Goal: Contribute content: Contribute content

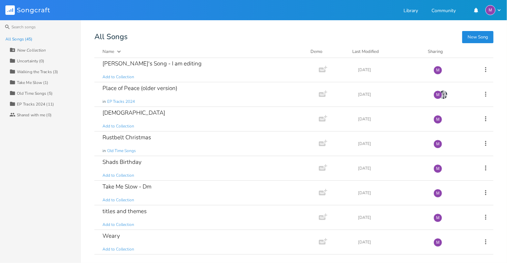
scroll to position [901, 0]
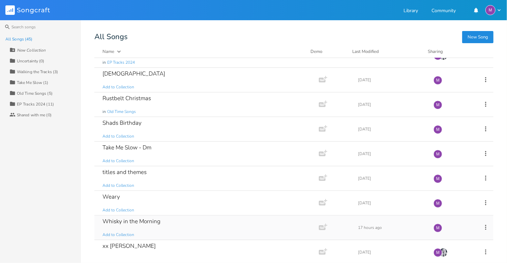
click at [171, 219] on div "Whisky in the Morning Add to Collection" at bounding box center [205, 227] width 206 height 24
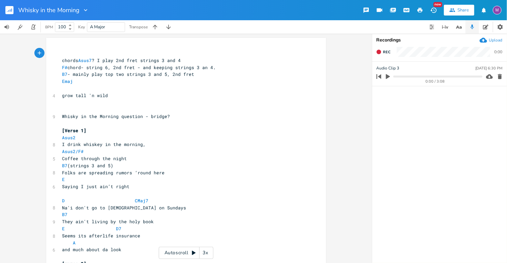
click at [200, 253] on div "3x" at bounding box center [206, 253] width 12 height 12
click at [201, 254] on div "4x" at bounding box center [206, 253] width 12 height 12
click at [201, 254] on div "5x" at bounding box center [206, 253] width 12 height 12
click at [201, 254] on div "1x" at bounding box center [206, 253] width 12 height 12
click at [193, 255] on icon at bounding box center [193, 252] width 5 height 5
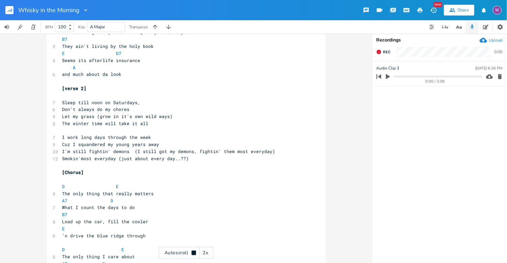
click at [204, 253] on div "2x" at bounding box center [206, 253] width 12 height 12
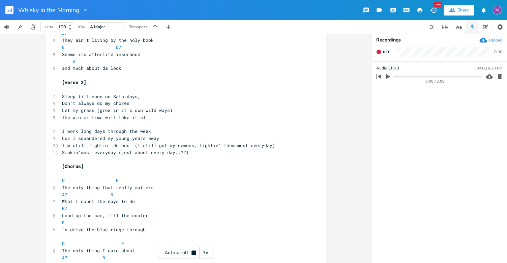
click at [193, 251] on icon at bounding box center [193, 252] width 4 height 4
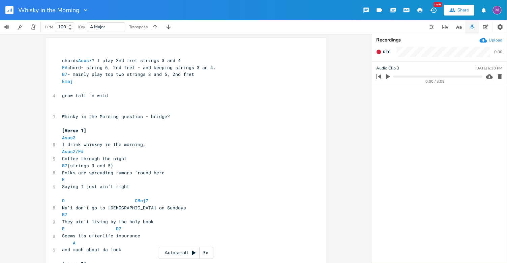
click at [195, 252] on icon at bounding box center [193, 252] width 5 height 5
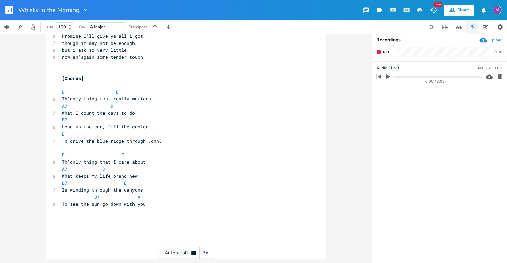
scroll to position [508, 0]
click at [195, 252] on icon at bounding box center [193, 252] width 4 height 4
click at [204, 252] on div "3x" at bounding box center [206, 253] width 12 height 12
click at [207, 250] on div "4x" at bounding box center [206, 253] width 12 height 12
click at [207, 250] on div "5x" at bounding box center [206, 253] width 12 height 12
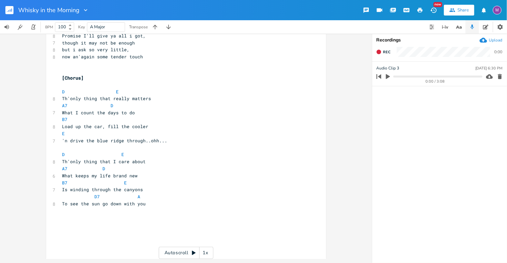
click at [207, 249] on div "1x" at bounding box center [206, 253] width 12 height 12
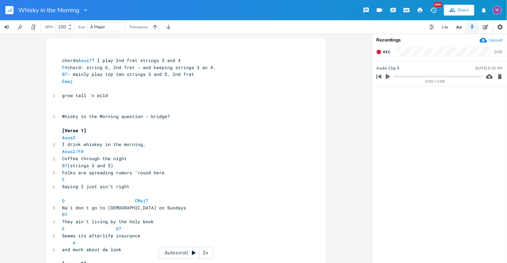
click at [193, 257] on div "Autoscroll 2x" at bounding box center [186, 253] width 55 height 12
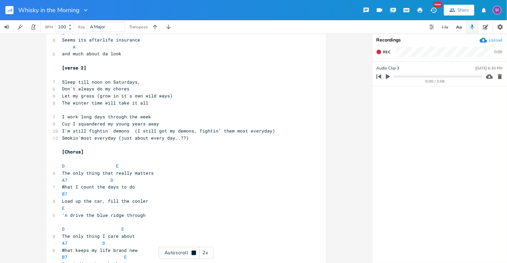
click at [210, 257] on div "2x" at bounding box center [206, 253] width 12 height 12
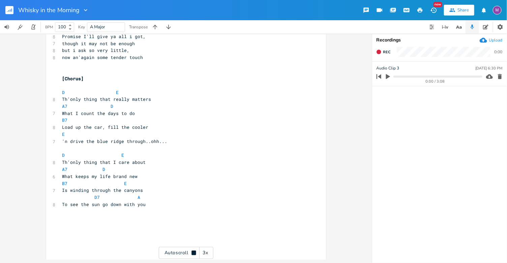
scroll to position [508, 0]
click at [209, 254] on div "3x" at bounding box center [206, 253] width 12 height 12
click at [209, 254] on div "4x" at bounding box center [206, 253] width 12 height 12
click at [209, 254] on div "5x" at bounding box center [206, 253] width 12 height 12
click at [209, 254] on div "1x" at bounding box center [206, 253] width 12 height 12
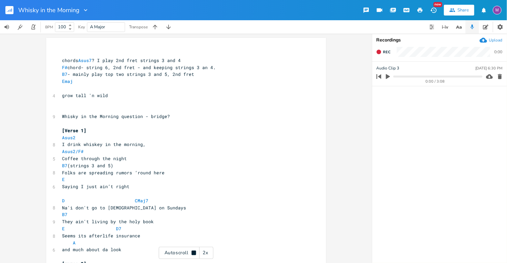
scroll to position [0, 0]
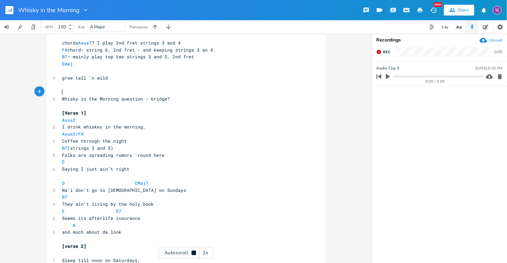
click at [65, 93] on pre "​" at bounding box center [182, 91] width 243 height 7
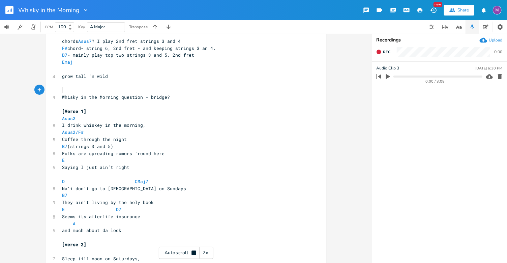
click at [184, 96] on pre "Whisky in the Morning question - bridge?" at bounding box center [182, 97] width 243 height 7
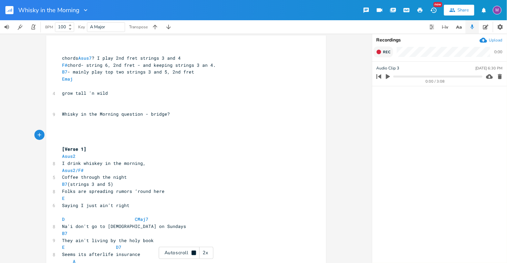
click at [382, 52] on button "Rec" at bounding box center [383, 52] width 20 height 11
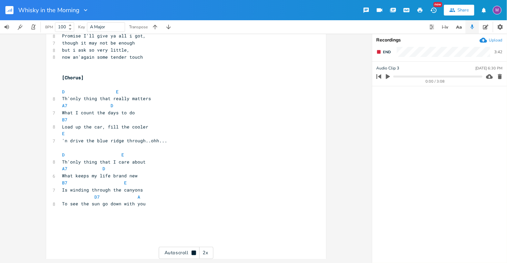
scroll to position [530, 0]
click at [382, 50] on button "End" at bounding box center [383, 52] width 20 height 11
click at [389, 77] on icon "button" at bounding box center [388, 76] width 4 height 5
click at [389, 77] on icon "button" at bounding box center [387, 76] width 5 height 5
click at [494, 73] on div "0:17 / 3:59" at bounding box center [439, 76] width 129 height 11
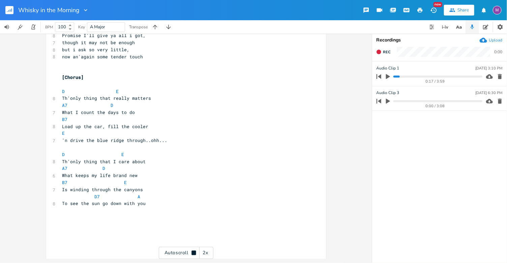
click at [499, 79] on icon "button" at bounding box center [500, 76] width 4 height 5
click at [379, 52] on icon "button" at bounding box center [378, 52] width 4 height 4
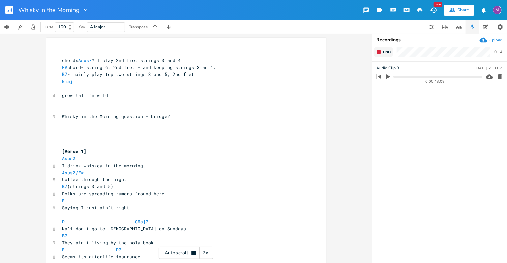
scroll to position [0, 0]
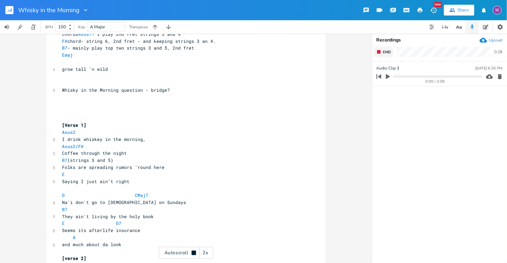
click at [383, 53] on span "End" at bounding box center [387, 52] width 8 height 5
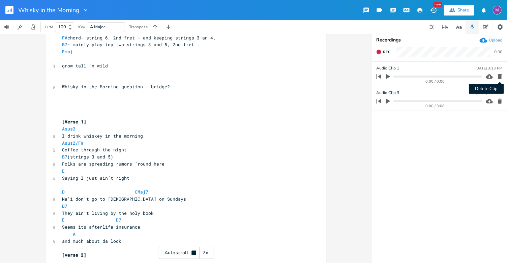
scroll to position [30, 0]
click at [498, 76] on icon "button" at bounding box center [499, 76] width 7 height 7
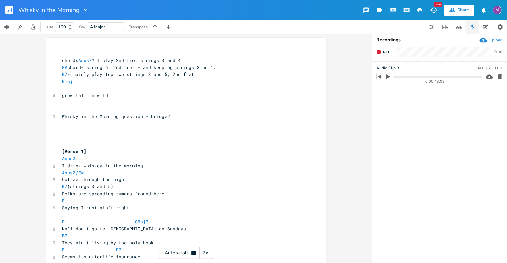
scroll to position [0, 0]
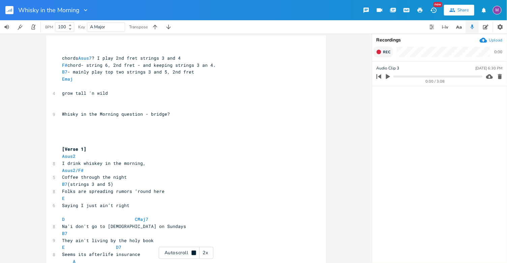
click at [378, 54] on icon "button" at bounding box center [378, 52] width 4 height 4
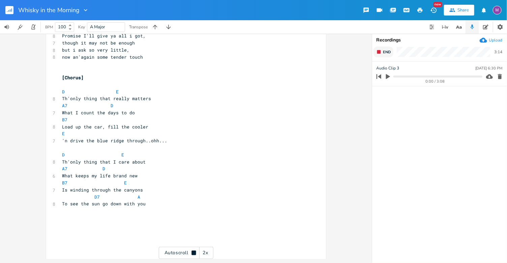
scroll to position [530, 0]
click at [385, 52] on span "End" at bounding box center [387, 52] width 8 height 5
click at [389, 78] on icon "button" at bounding box center [388, 76] width 6 height 6
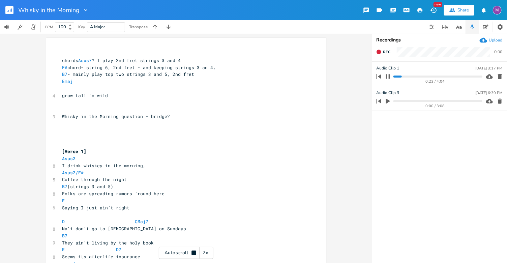
scroll to position [0, 0]
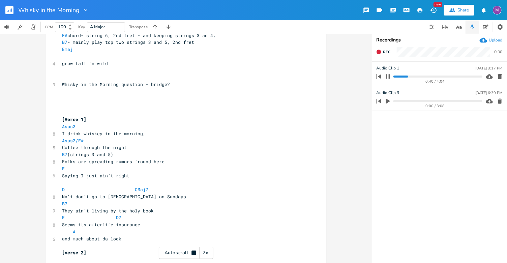
click at [387, 78] on icon "button" at bounding box center [388, 76] width 4 height 4
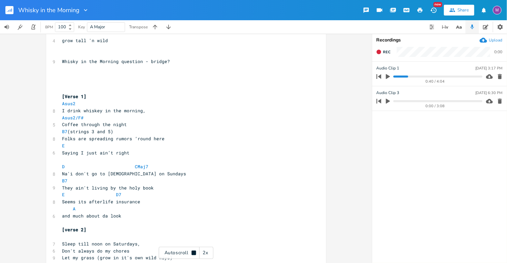
click at [379, 58] on div "Rec 0:00" at bounding box center [439, 54] width 135 height 15
click at [378, 54] on icon "button" at bounding box center [378, 51] width 5 height 5
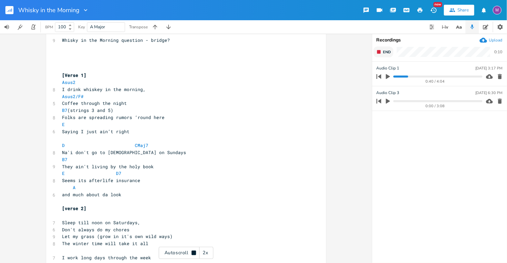
click at [379, 50] on rect "button" at bounding box center [379, 52] width 4 height 4
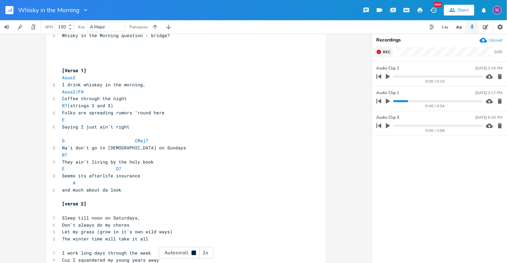
click at [388, 76] on icon "button" at bounding box center [388, 76] width 4 height 5
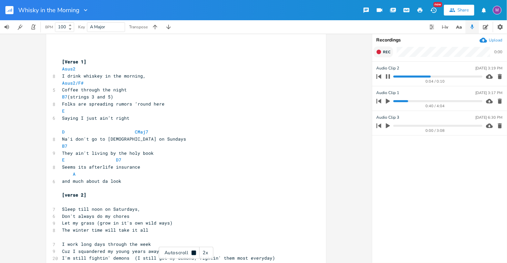
click at [388, 76] on icon "button" at bounding box center [387, 76] width 5 height 5
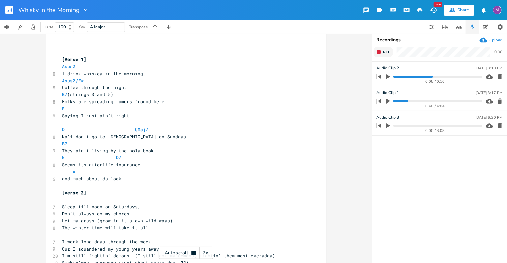
scroll to position [92, 0]
click at [501, 74] on icon "button" at bounding box center [500, 76] width 4 height 5
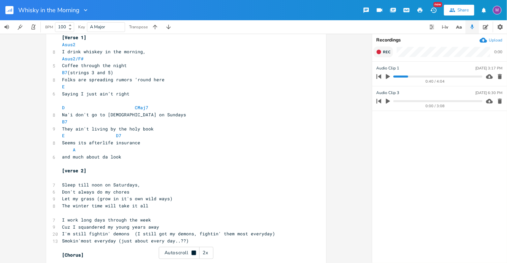
click at [379, 54] on icon "button" at bounding box center [378, 51] width 5 height 5
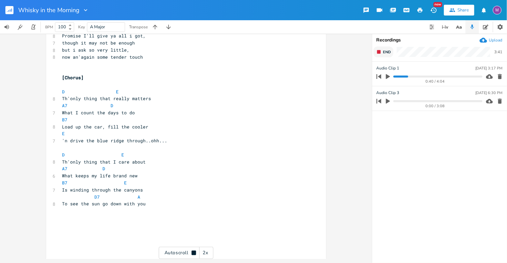
scroll to position [530, 0]
click at [379, 54] on icon "button" at bounding box center [378, 51] width 5 height 5
click at [388, 78] on icon "button" at bounding box center [388, 76] width 6 height 6
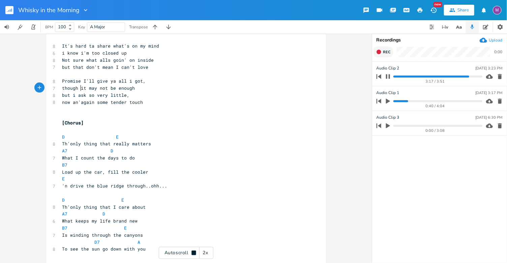
click at [79, 90] on span "though it may not be enough" at bounding box center [98, 88] width 73 height 6
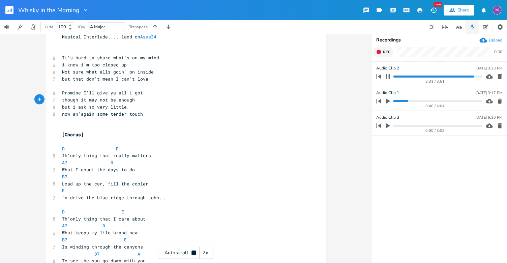
click at [87, 101] on span "though it may not be enough" at bounding box center [98, 100] width 73 height 6
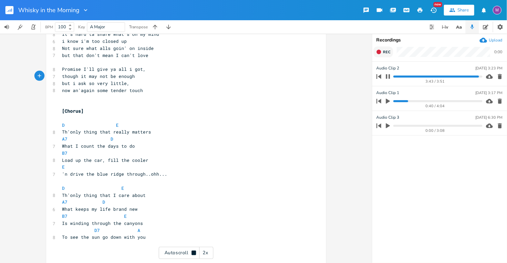
click at [388, 78] on icon "button" at bounding box center [387, 76] width 5 height 5
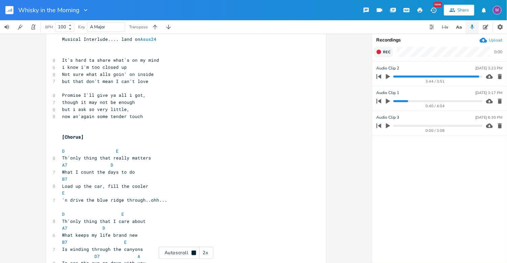
click at [78, 103] on span "though it may not be enough" at bounding box center [98, 102] width 73 height 6
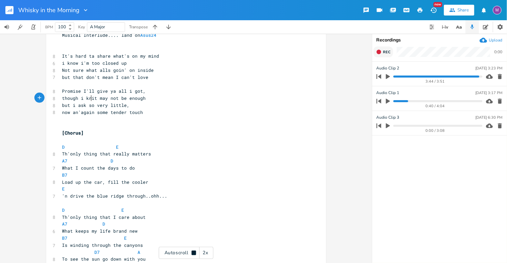
scroll to position [0, 6]
type textarea "i kno"
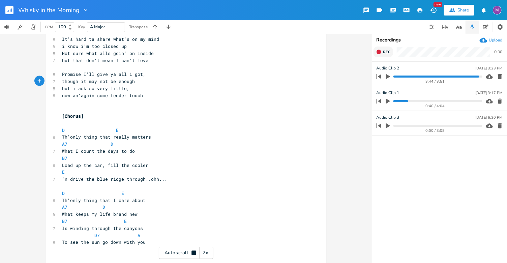
click at [113, 82] on span "though it may not be enough" at bounding box center [98, 81] width 73 height 6
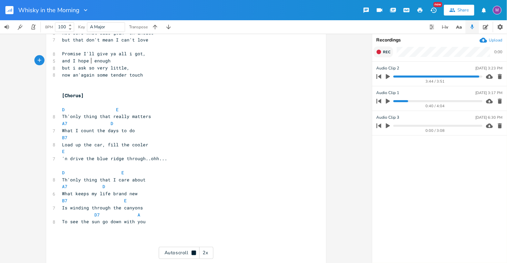
scroll to position [512, 0]
type textarea "and I hope h"
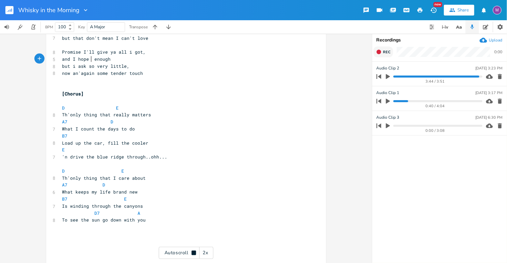
scroll to position [0, 0]
type textarea "tha"
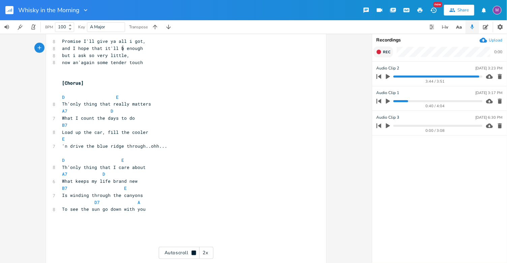
type textarea "that it'll be"
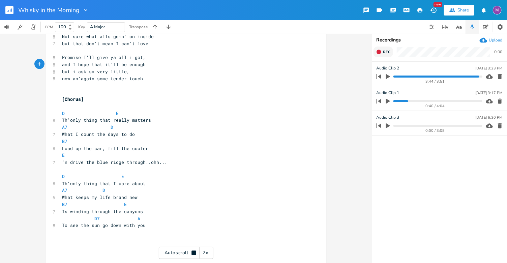
click at [117, 67] on pre "and I hope that it'll be enough" at bounding box center [182, 64] width 243 height 7
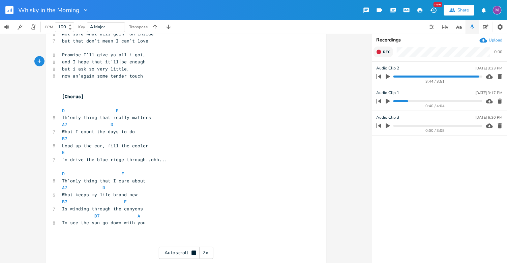
click at [117, 61] on span "and I hope that it'll be enough" at bounding box center [104, 62] width 84 height 6
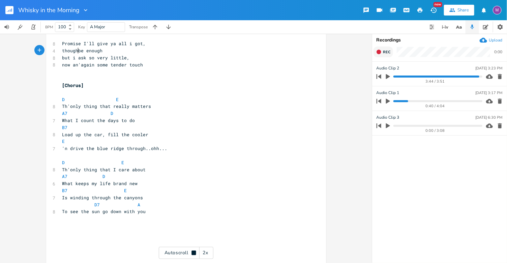
type textarea "thought"
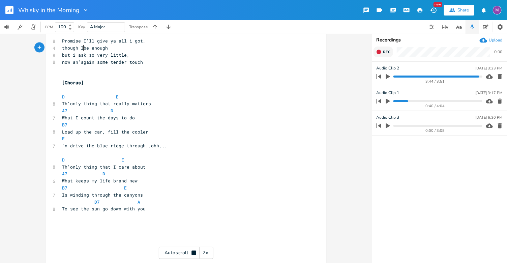
type textarea "I"
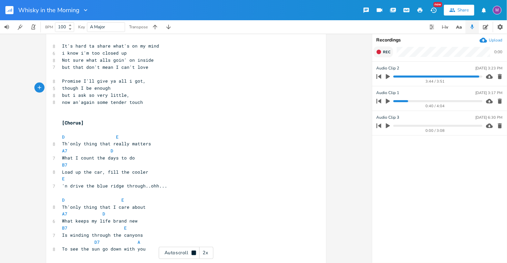
click at [78, 53] on span "i know i'm too closed up" at bounding box center [94, 53] width 65 height 6
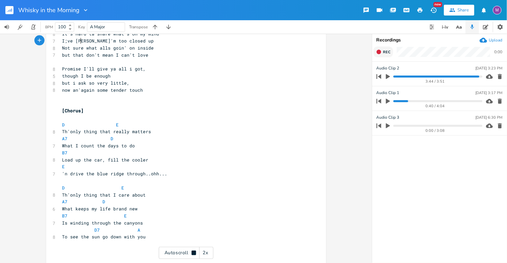
type textarea "I;ve ala"
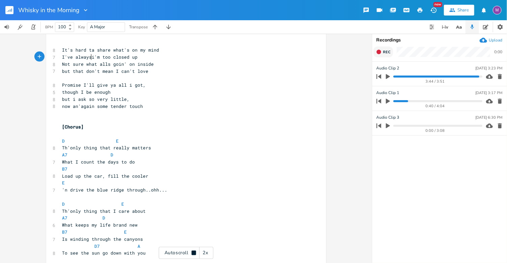
type textarea "'ve always"
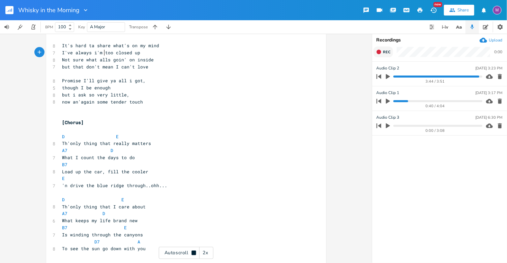
click at [103, 54] on span "I've always i'm too closed up" at bounding box center [101, 53] width 78 height 6
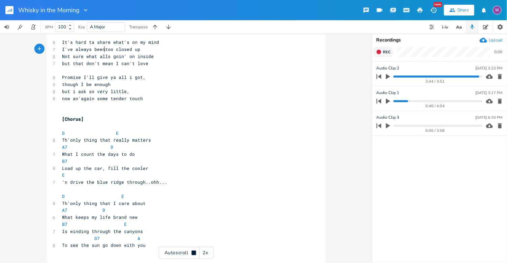
type textarea "been"
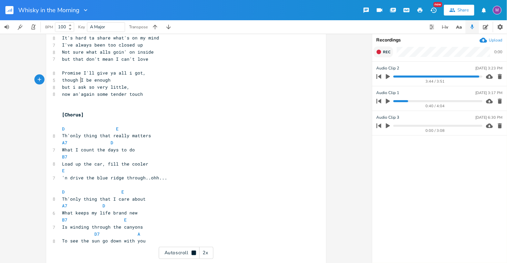
click at [78, 80] on span "though I be enough" at bounding box center [86, 80] width 49 height 6
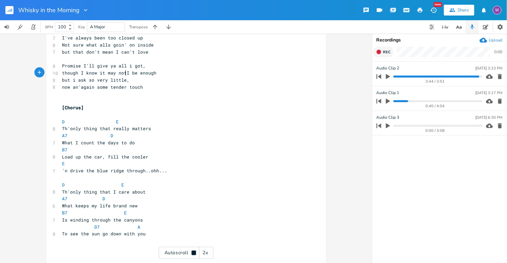
type textarea "I know it may not"
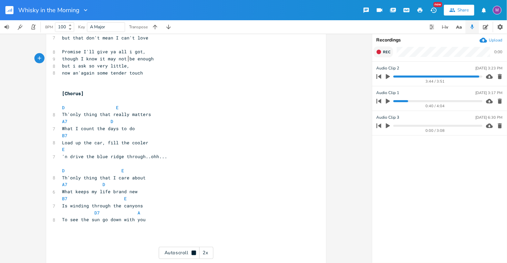
click at [499, 77] on icon "button" at bounding box center [500, 76] width 4 height 5
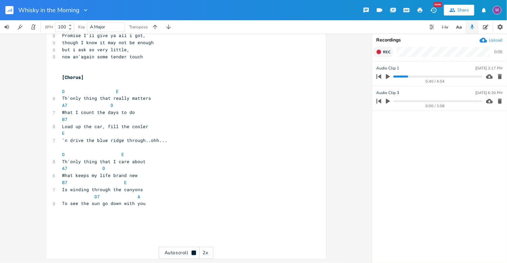
click at [380, 51] on icon "button" at bounding box center [378, 52] width 4 height 4
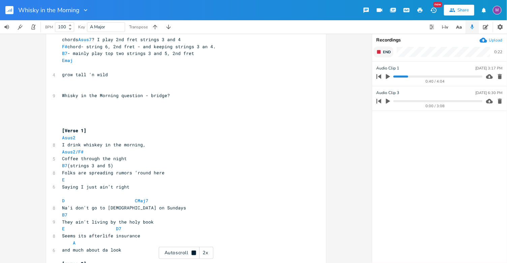
click at [378, 55] on button "End" at bounding box center [383, 52] width 20 height 11
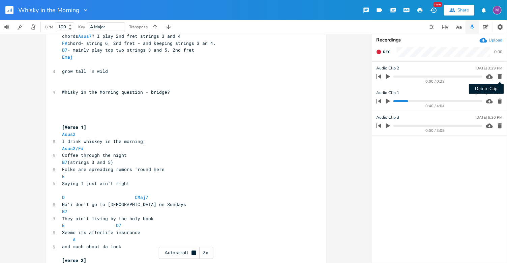
scroll to position [25, 0]
click at [499, 78] on icon "button" at bounding box center [500, 76] width 4 height 5
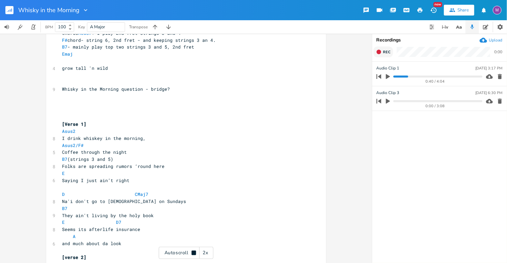
click at [379, 54] on icon "button" at bounding box center [378, 51] width 5 height 5
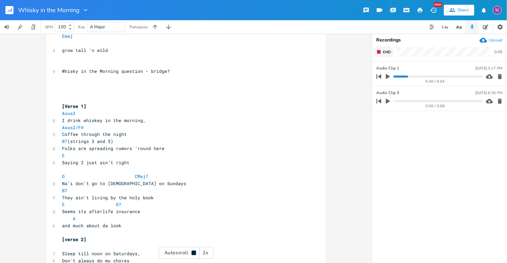
click at [380, 57] on button "End" at bounding box center [383, 52] width 20 height 11
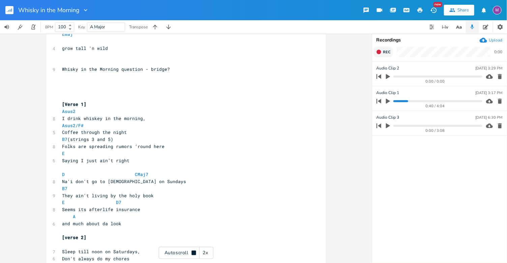
click at [380, 57] on button "Rec" at bounding box center [383, 52] width 20 height 11
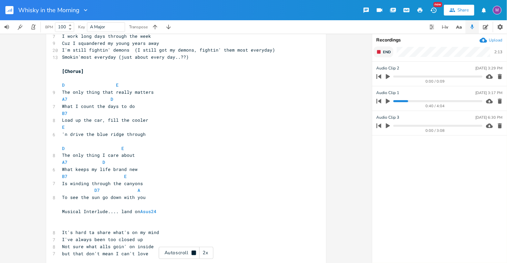
click at [379, 52] on rect "button" at bounding box center [379, 52] width 4 height 4
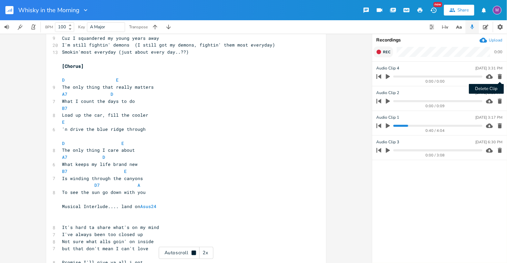
scroll to position [303, 0]
click at [501, 79] on icon "button" at bounding box center [499, 76] width 7 height 7
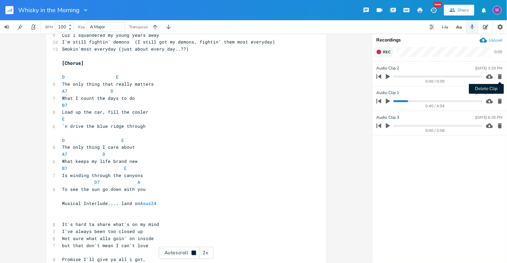
scroll to position [306, 0]
click at [499, 77] on icon "button" at bounding box center [500, 76] width 4 height 5
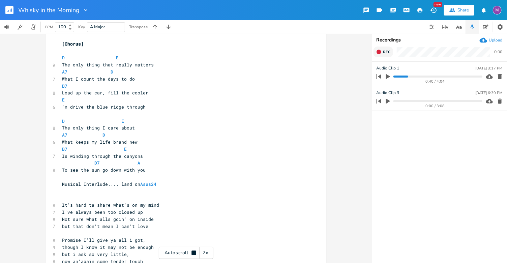
click at [380, 53] on icon "button" at bounding box center [378, 52] width 4 height 4
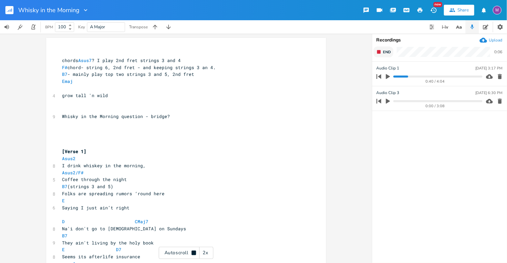
scroll to position [0, 0]
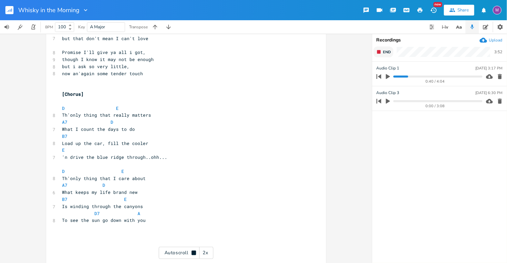
click at [381, 51] on icon "button" at bounding box center [378, 51] width 5 height 5
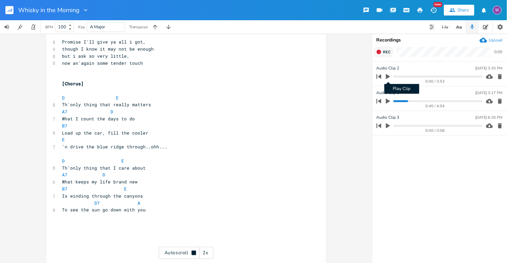
click at [388, 74] on icon "button" at bounding box center [388, 76] width 6 height 6
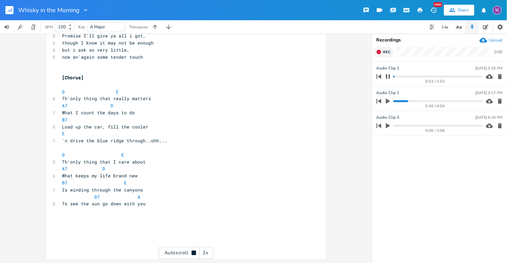
scroll to position [530, 0]
